Goal: Transaction & Acquisition: Purchase product/service

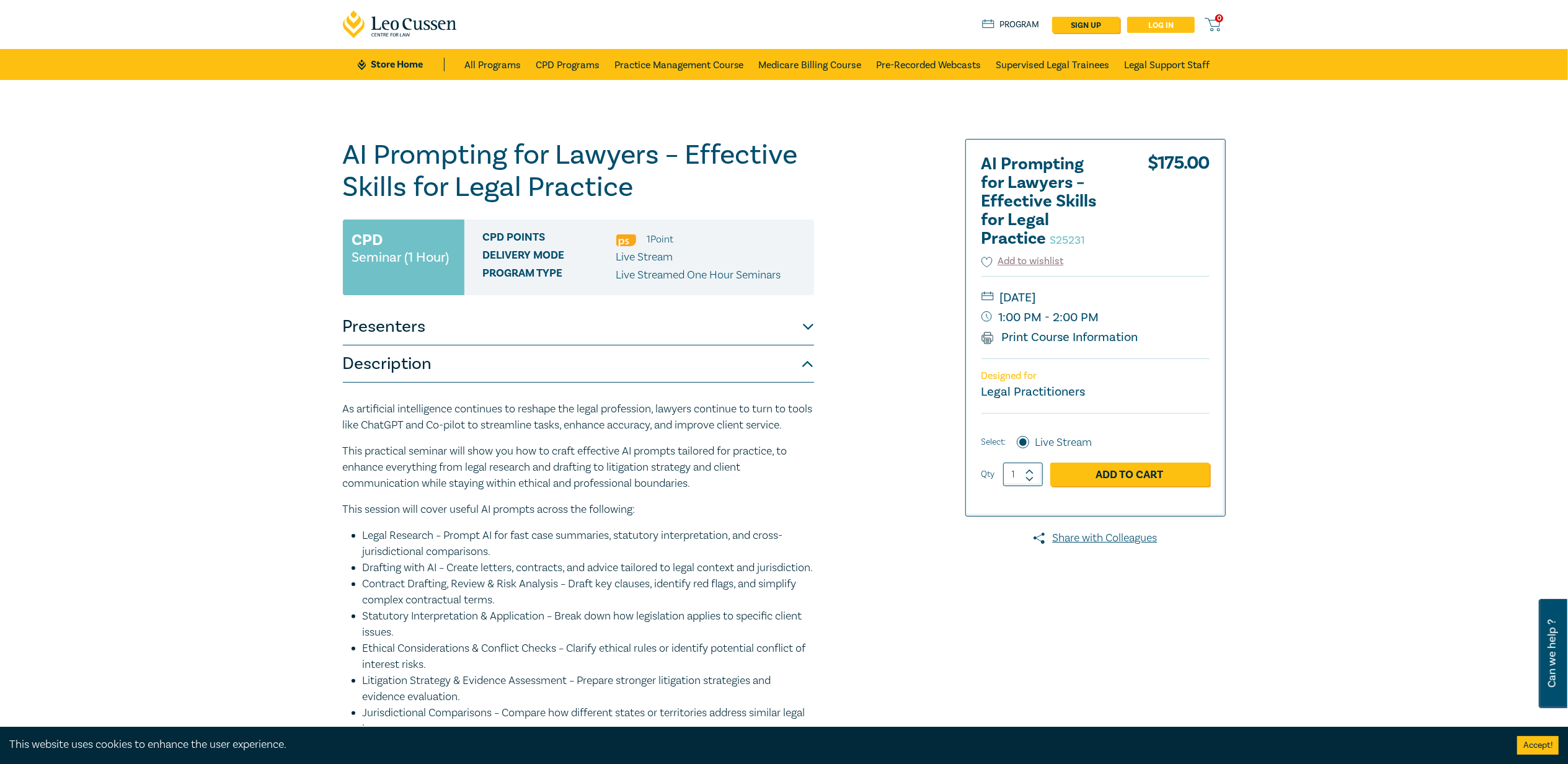
click at [1158, 27] on link "Log in" at bounding box center [1160, 25] width 67 height 16
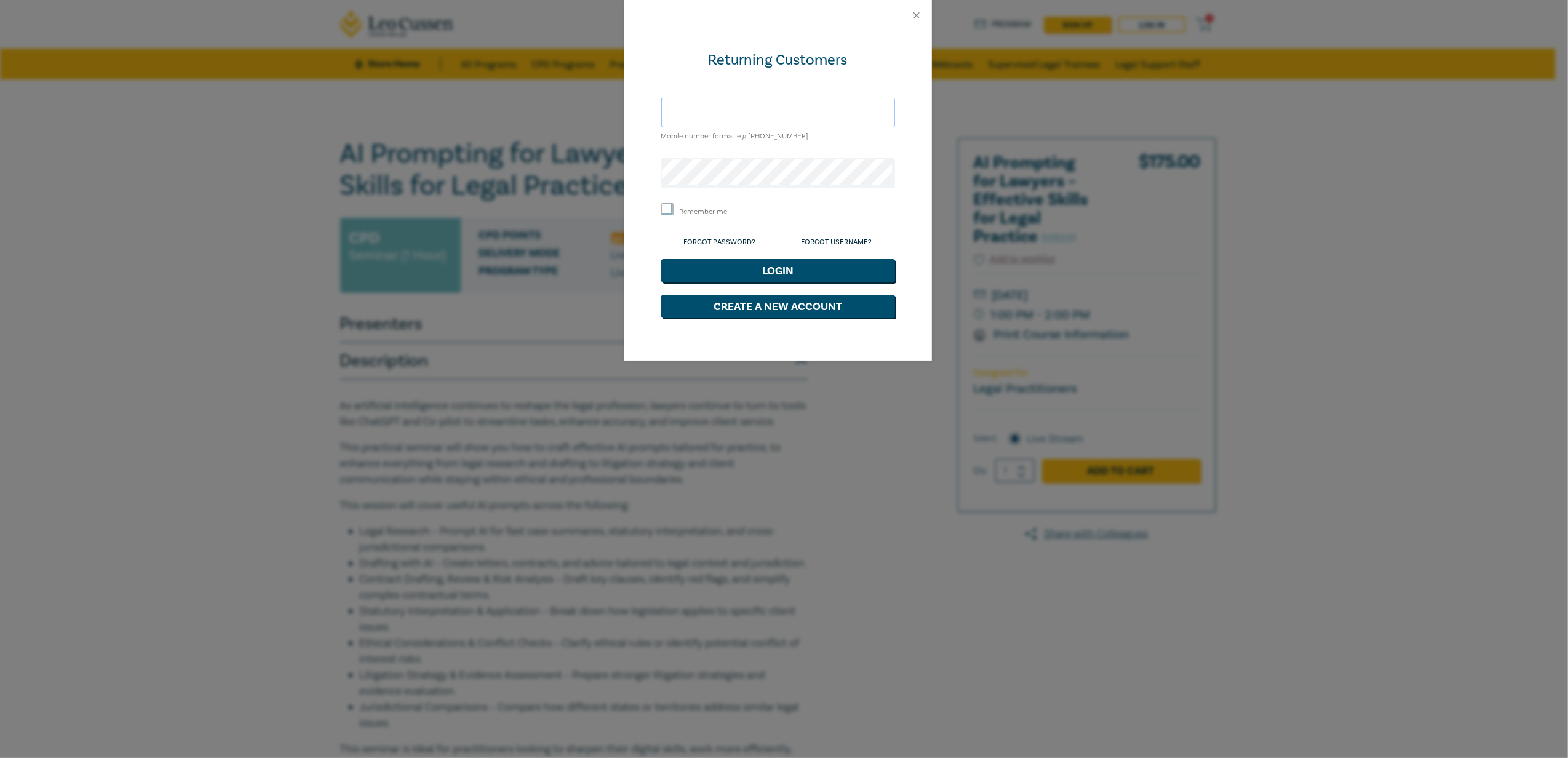
click at [713, 114] on input "text" at bounding box center [777, 112] width 234 height 29
type input "sama.ibrahim96@yahoo.com"
click at [661, 259] on button "Login" at bounding box center [777, 271] width 234 height 23
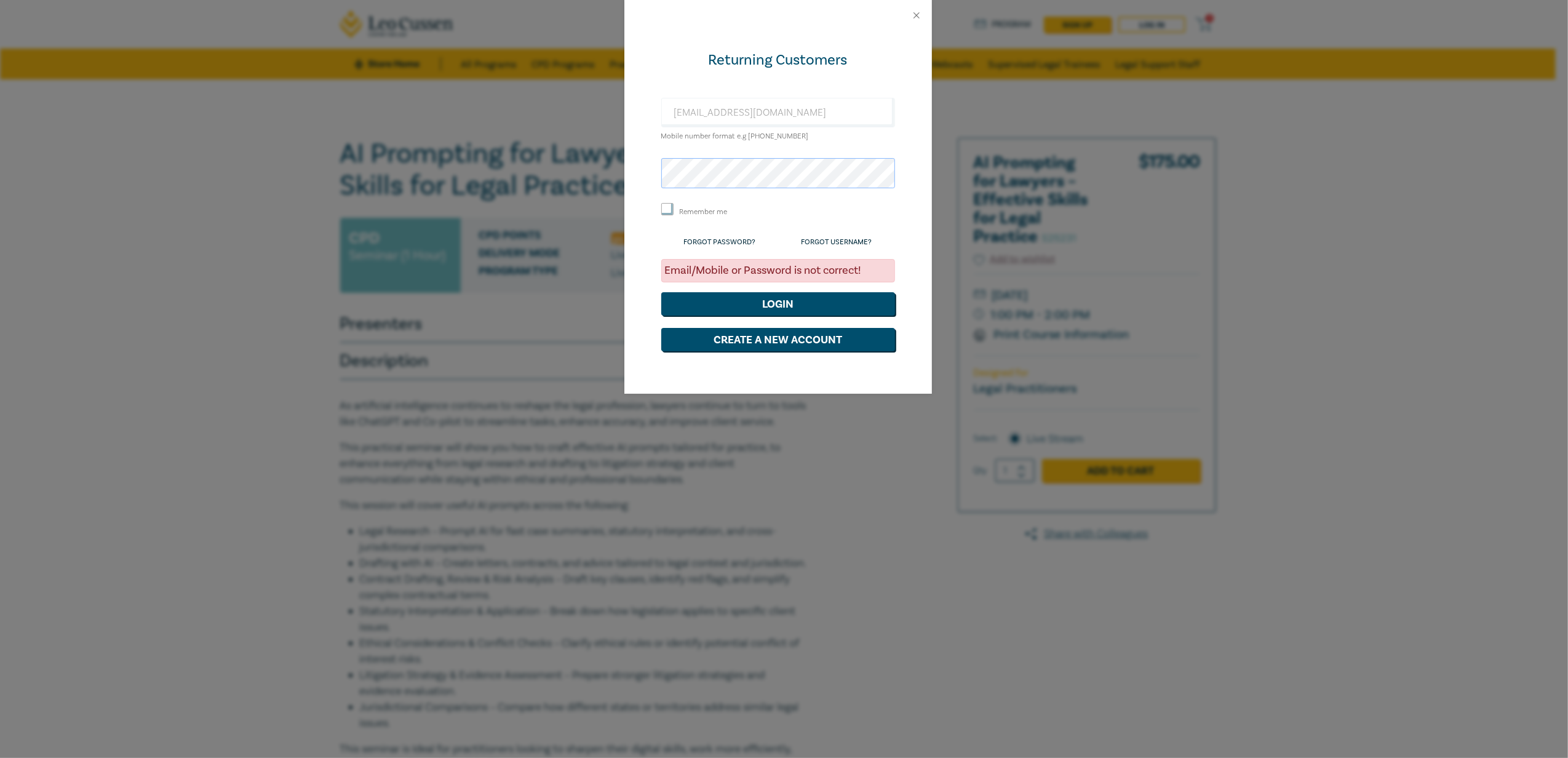
click at [653, 176] on div "Returning Customers sama.ibrahim96@yahoo.com Mobile number format e.g +61 00000…" at bounding box center [778, 212] width 308 height 363
click at [661, 292] on button "Login" at bounding box center [777, 303] width 234 height 23
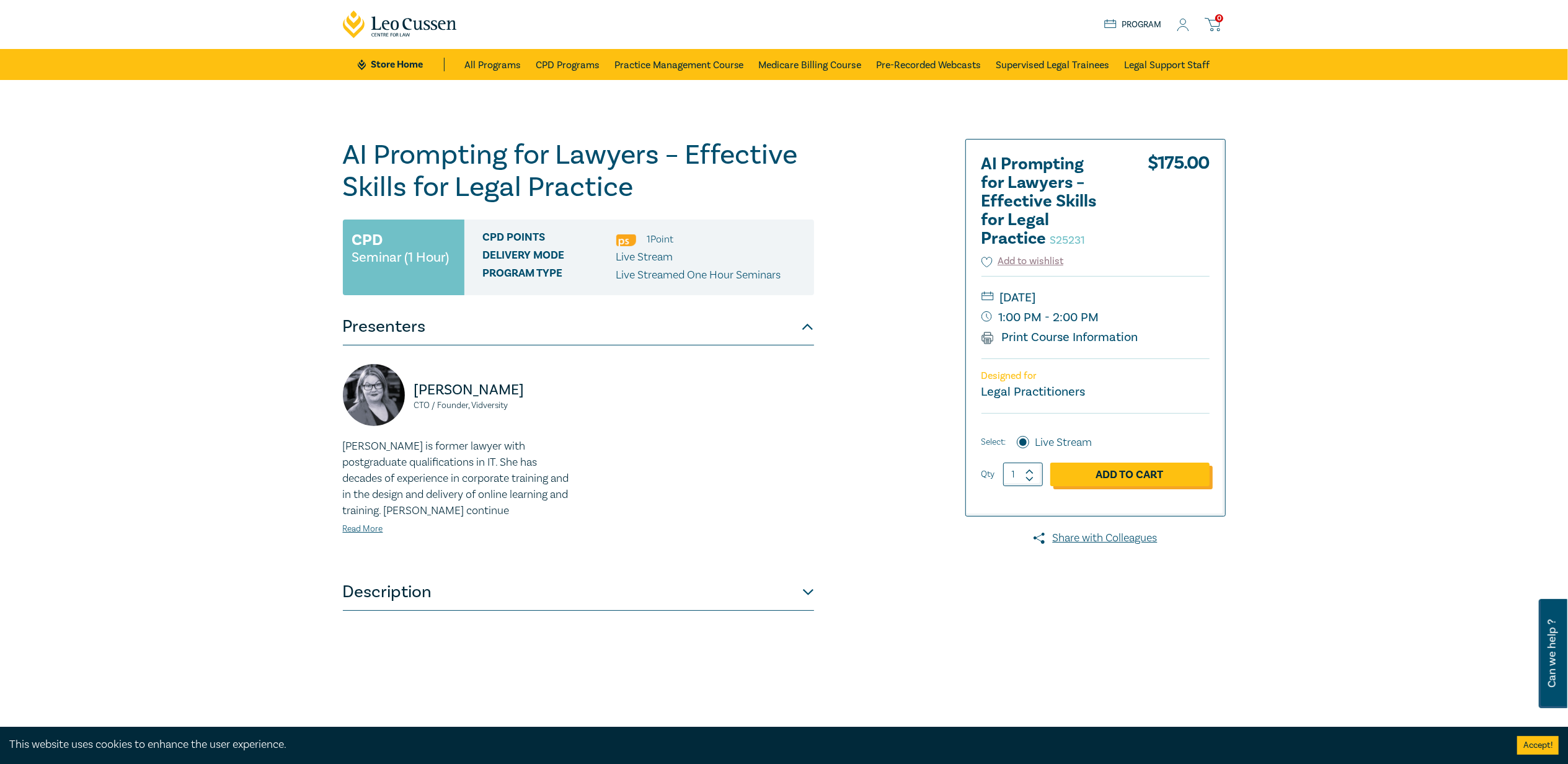
click at [1119, 485] on link "Add to Cart" at bounding box center [1130, 474] width 159 height 24
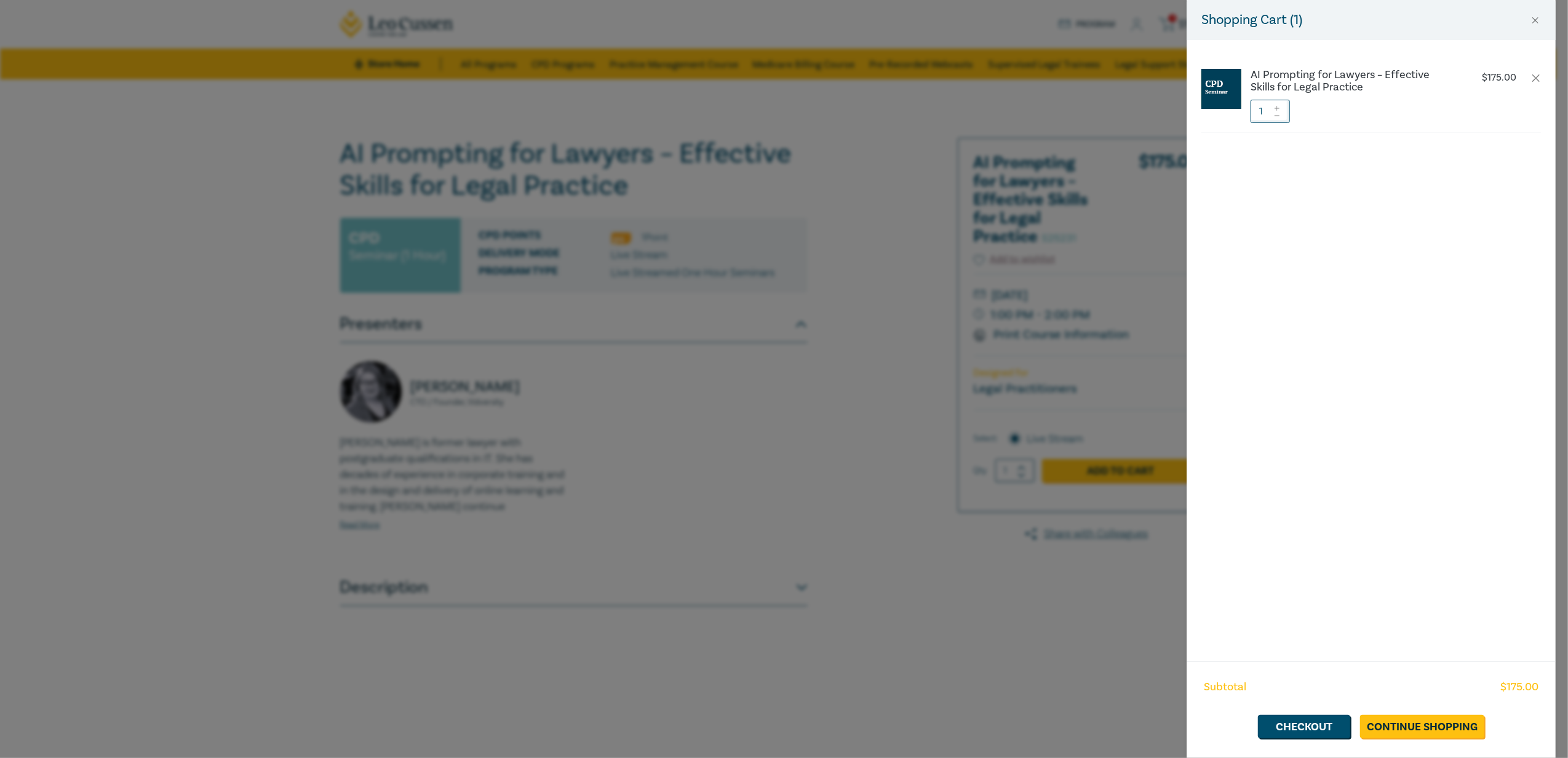
click at [864, 497] on div "Shopping Cart ( 1 ) AI Prompting for Lawyers – Effective Skills for Legal Pract…" at bounding box center [784, 379] width 1568 height 758
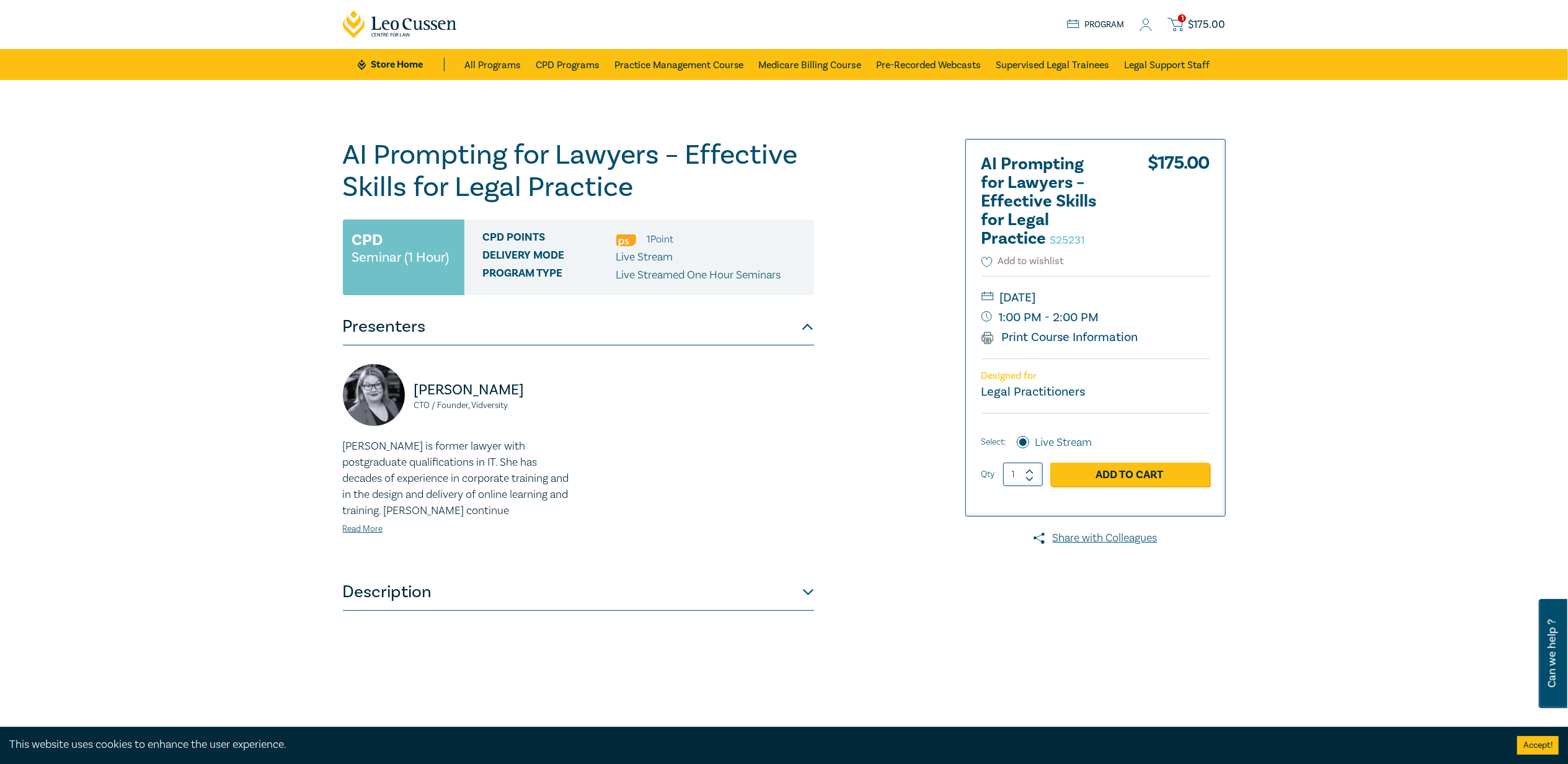
click at [984, 268] on button "Add to wishlist" at bounding box center [1022, 261] width 82 height 14
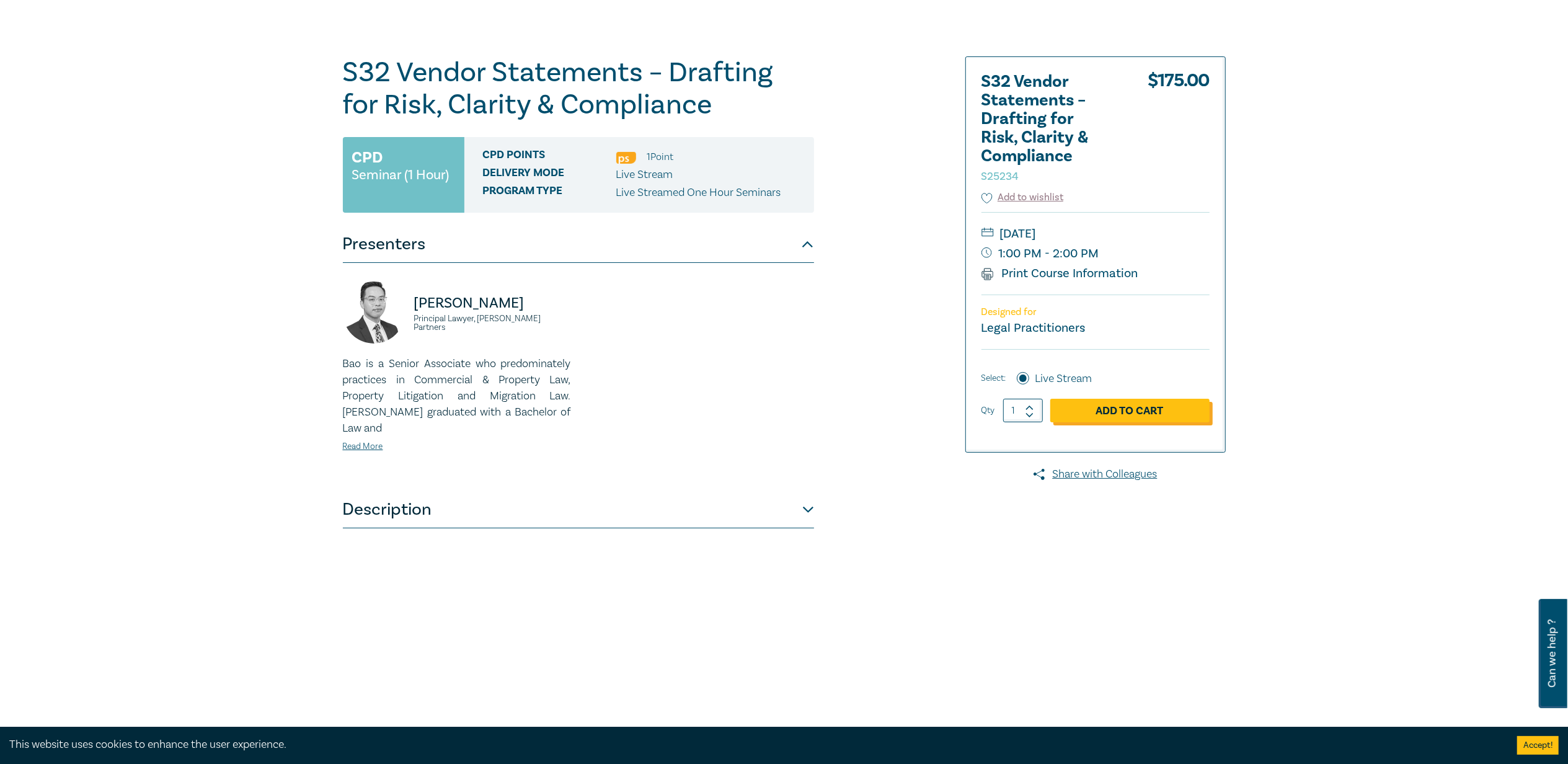
click at [1066, 408] on link "Add to Cart" at bounding box center [1130, 410] width 159 height 24
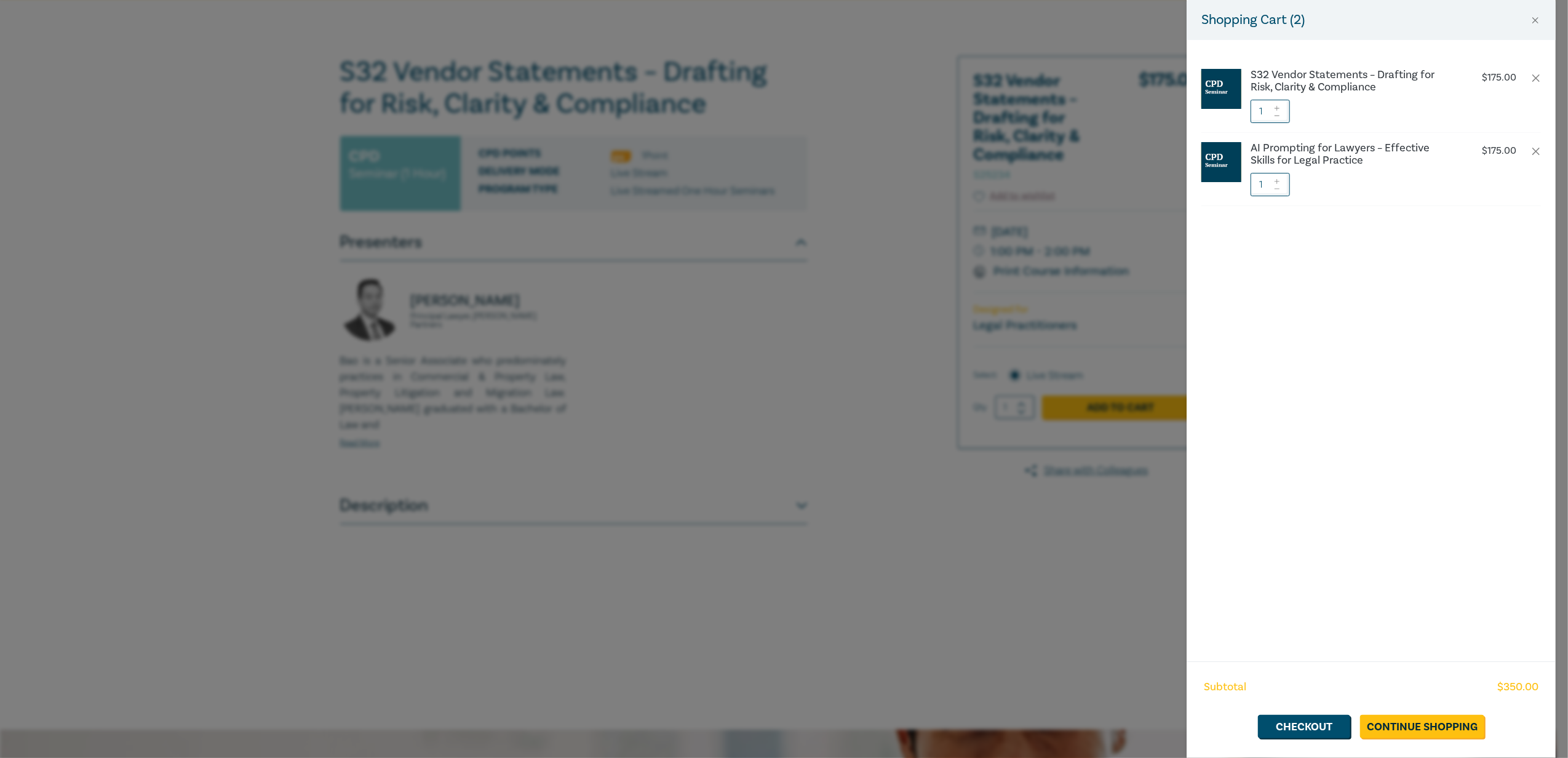
click at [852, 329] on div "Shopping Cart ( 2 ) S32 Vendor Statements – Drafting for Risk, Clarity & Compli…" at bounding box center [784, 379] width 1568 height 758
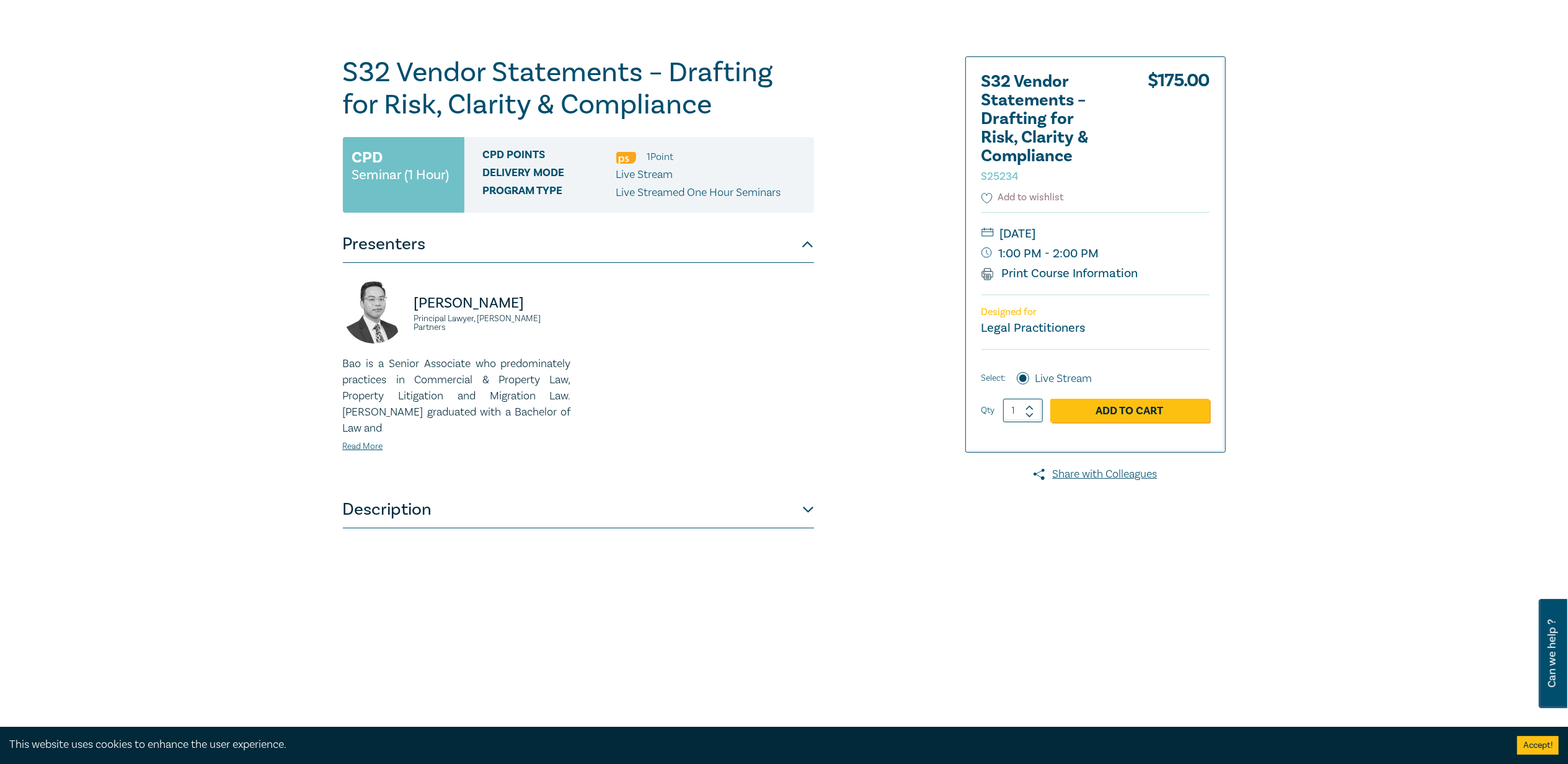
click at [1002, 201] on button "Add to wishlist" at bounding box center [1022, 197] width 82 height 14
click at [911, 202] on div "S32 Vendor Statements – Drafting for Risk, Clarity & Compliance S25234 CPD Semi…" at bounding box center [634, 366] width 598 height 620
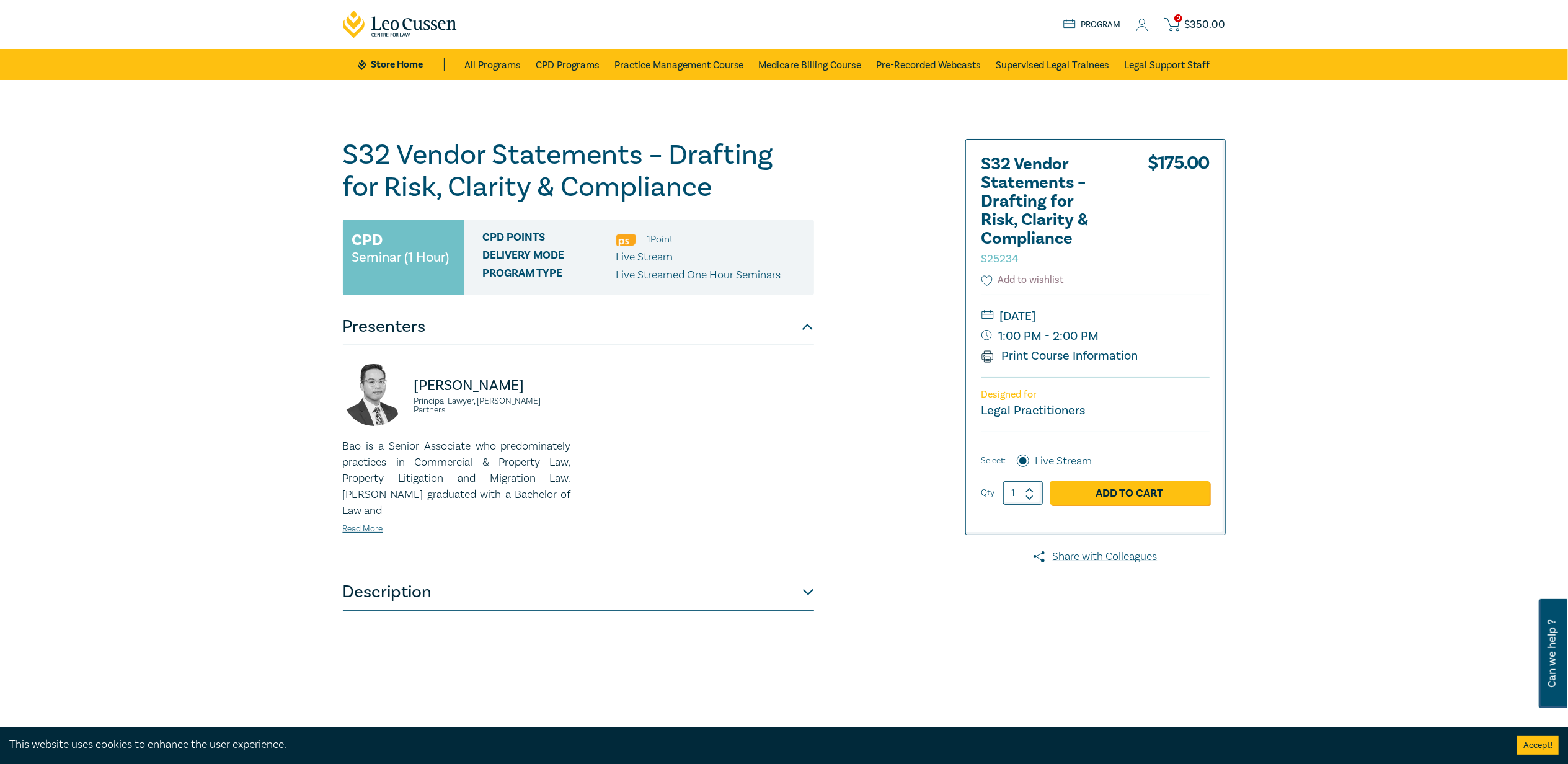
click at [993, 286] on button "Add to wishlist" at bounding box center [1022, 279] width 82 height 14
click at [363, 524] on link "Read More" at bounding box center [362, 529] width 41 height 11
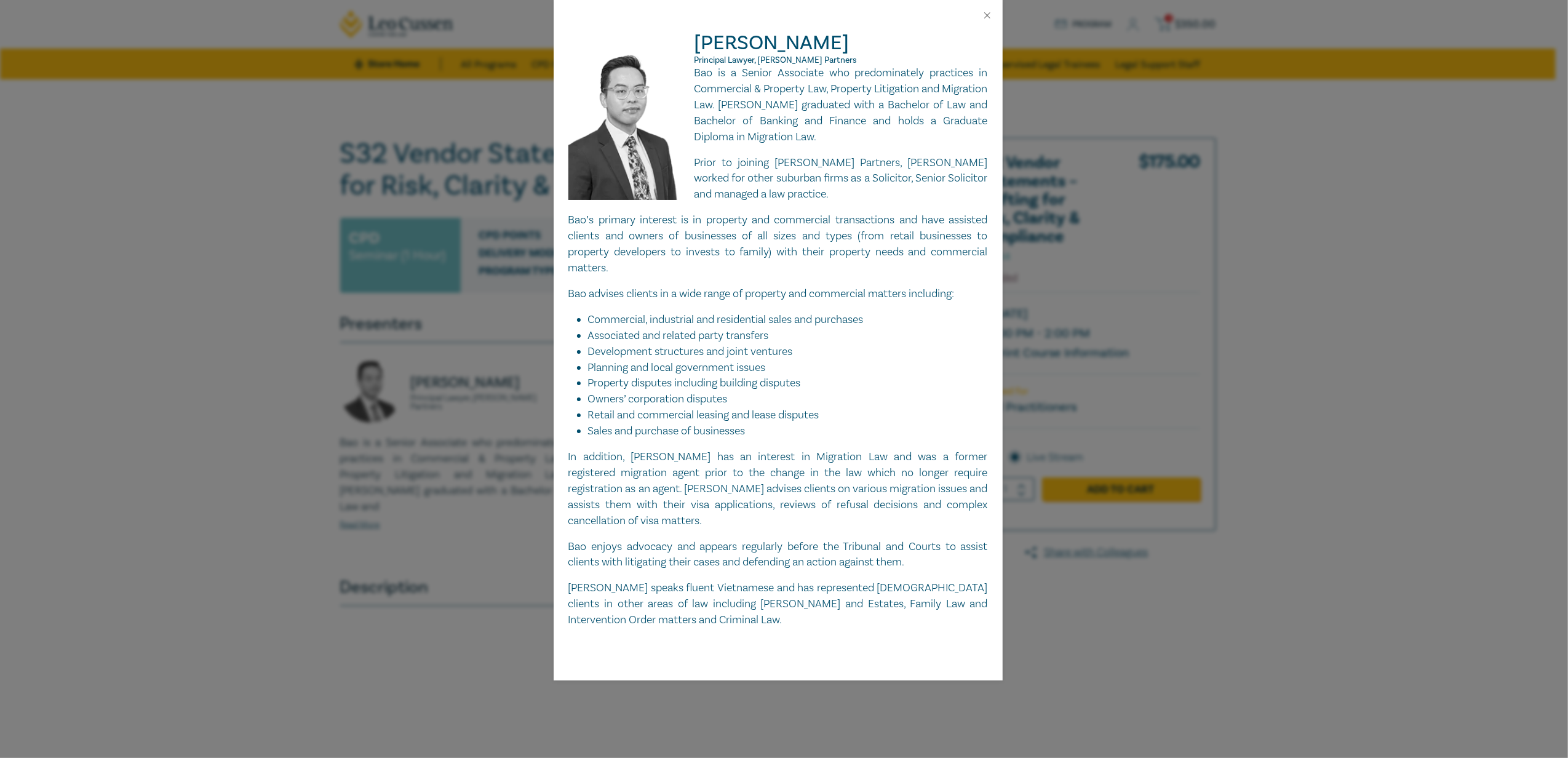
click at [396, 673] on div "[PERSON_NAME] Principal Lawyer, [PERSON_NAME] Partners Bao is a Senior Associat…" at bounding box center [784, 379] width 1568 height 758
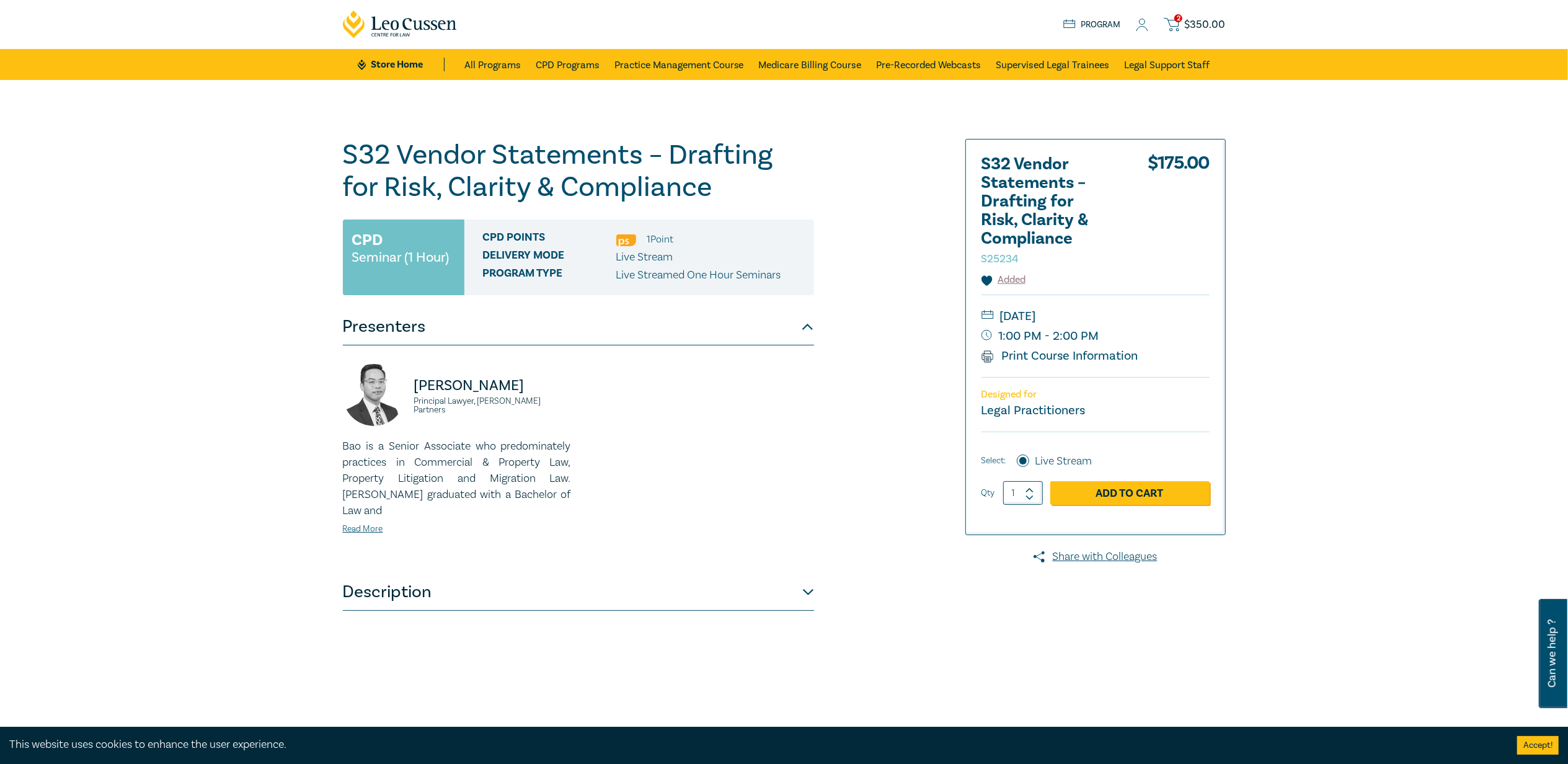
click at [419, 574] on button "Description" at bounding box center [578, 592] width 471 height 37
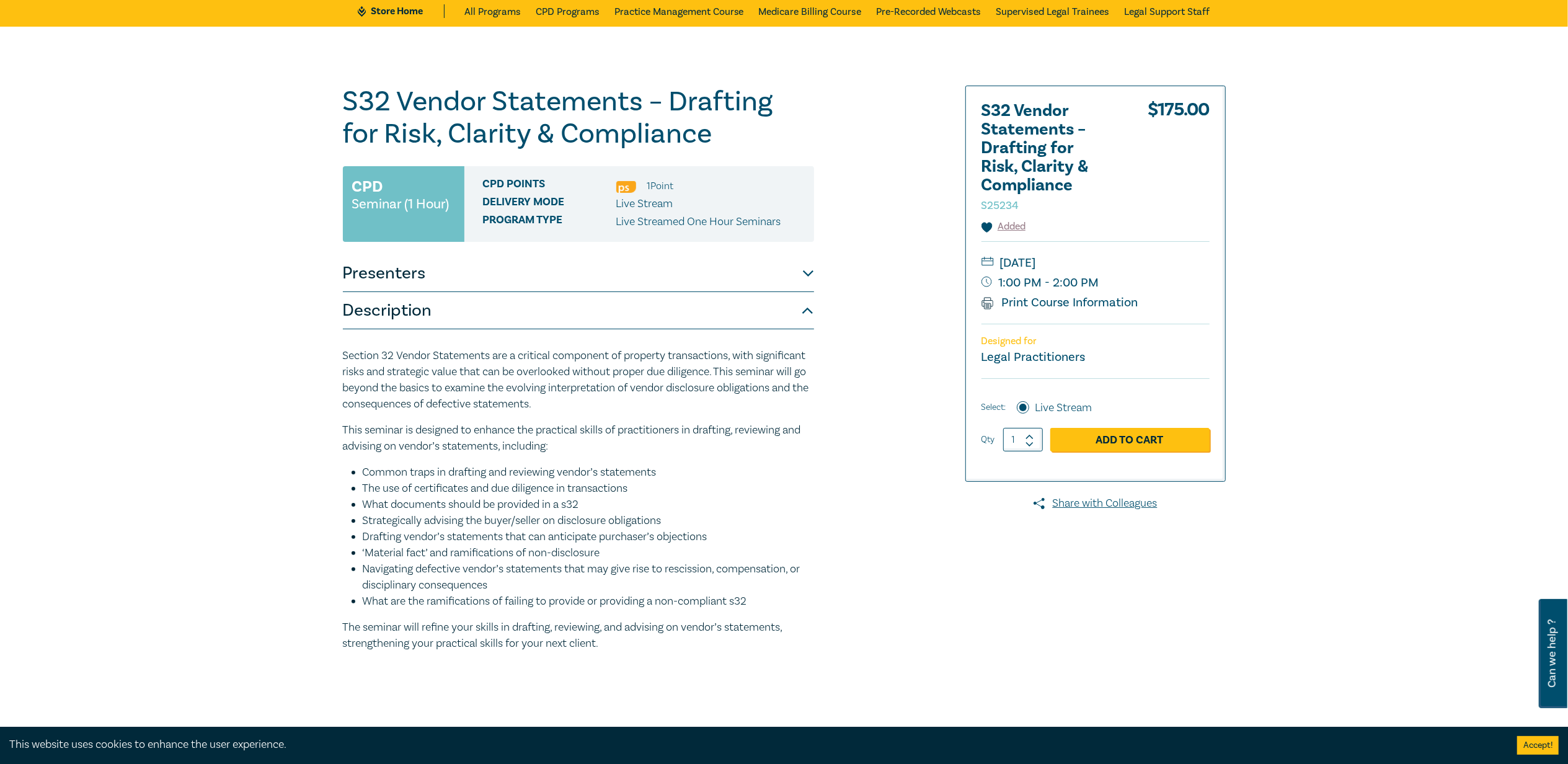
scroll to position [82, 0]
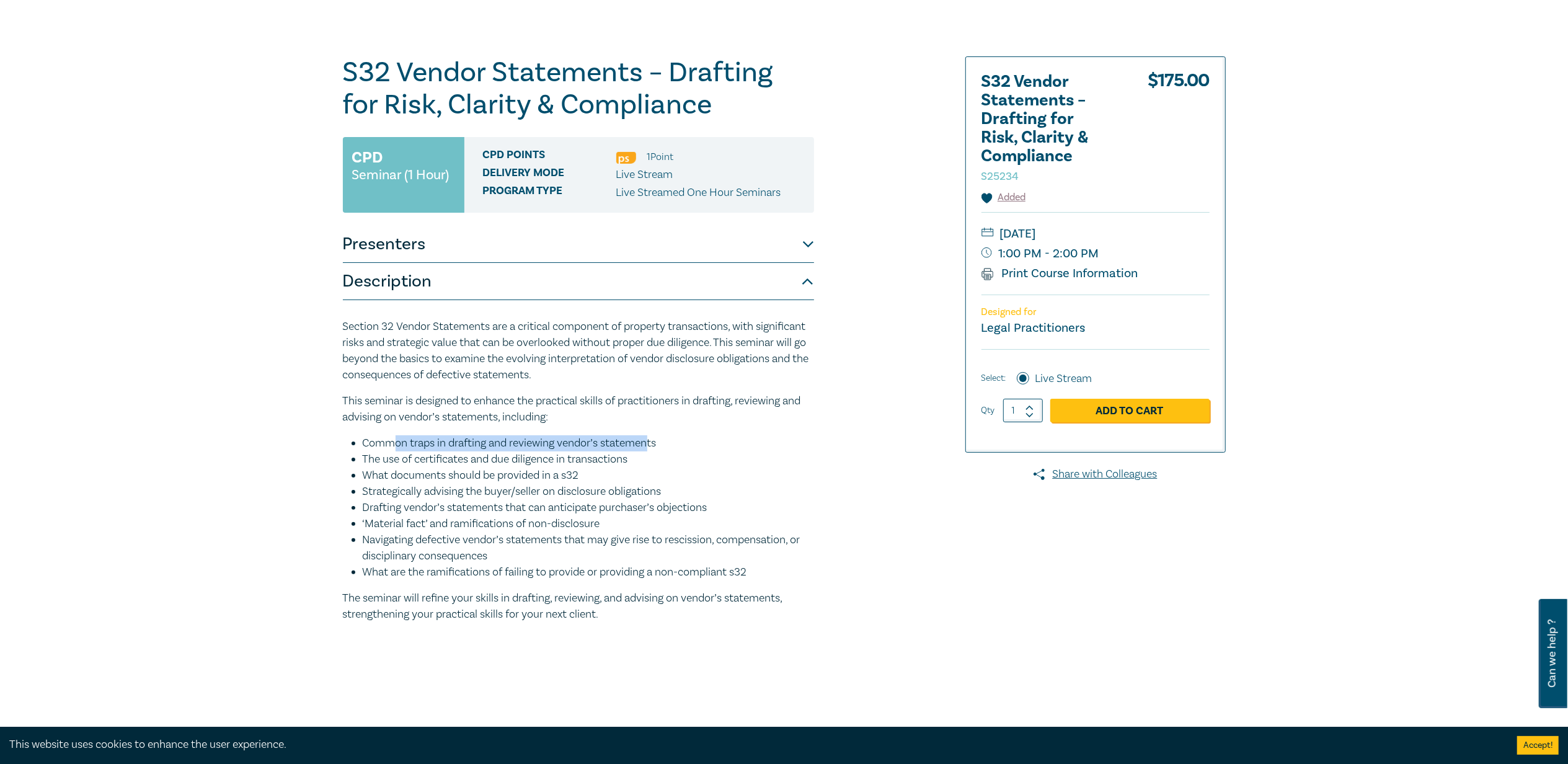
drag, startPoint x: 395, startPoint y: 441, endPoint x: 653, endPoint y: 448, distance: 258.1
click at [653, 448] on li "Common traps in drafting and reviewing vendor’s statements" at bounding box center [588, 443] width 451 height 16
click at [382, 467] on li "The use of certificates and due diligence in transactions" at bounding box center [588, 459] width 451 height 16
